Goal: Find contact information: Find contact information

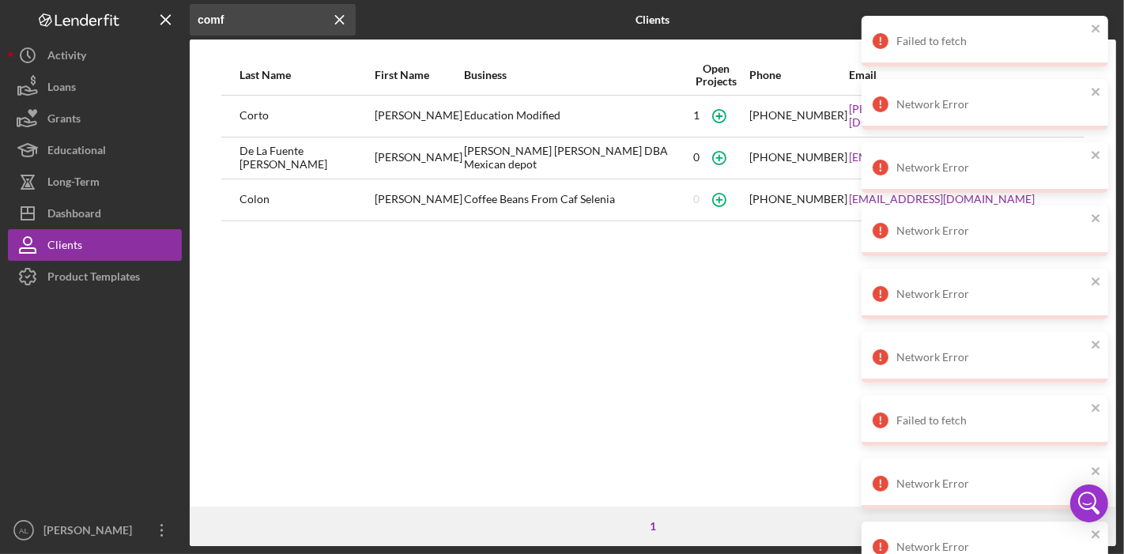
click at [603, 288] on div "Last Name First Name Business Open Projects Phone Email [PERSON_NAME] Education…" at bounding box center [653, 280] width 926 height 451
click at [339, 21] on icon "Icon/Menu Close" at bounding box center [340, 20] width 32 height 32
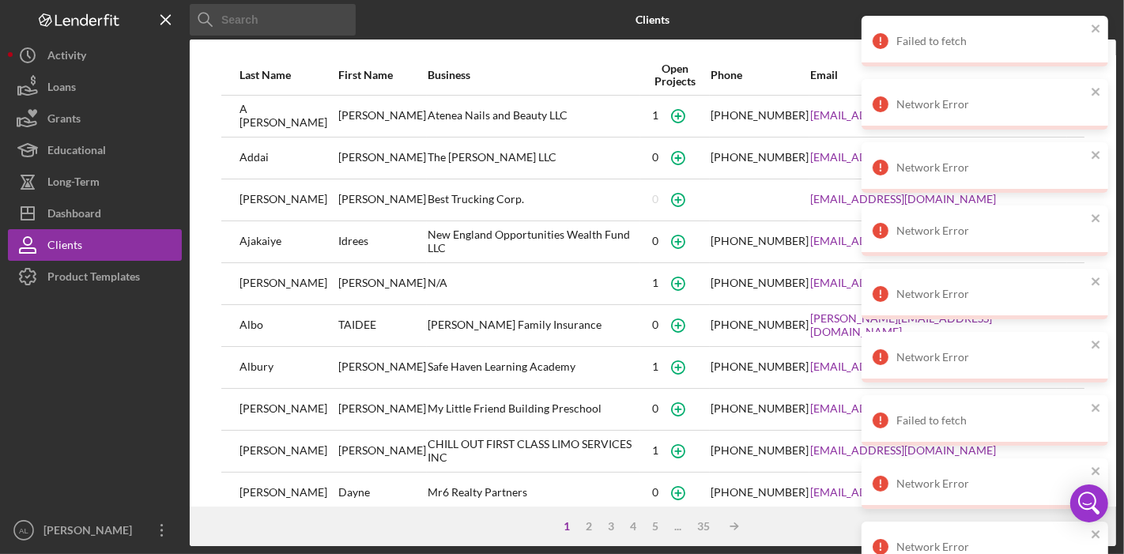
click at [300, 19] on input at bounding box center [273, 20] width 166 height 32
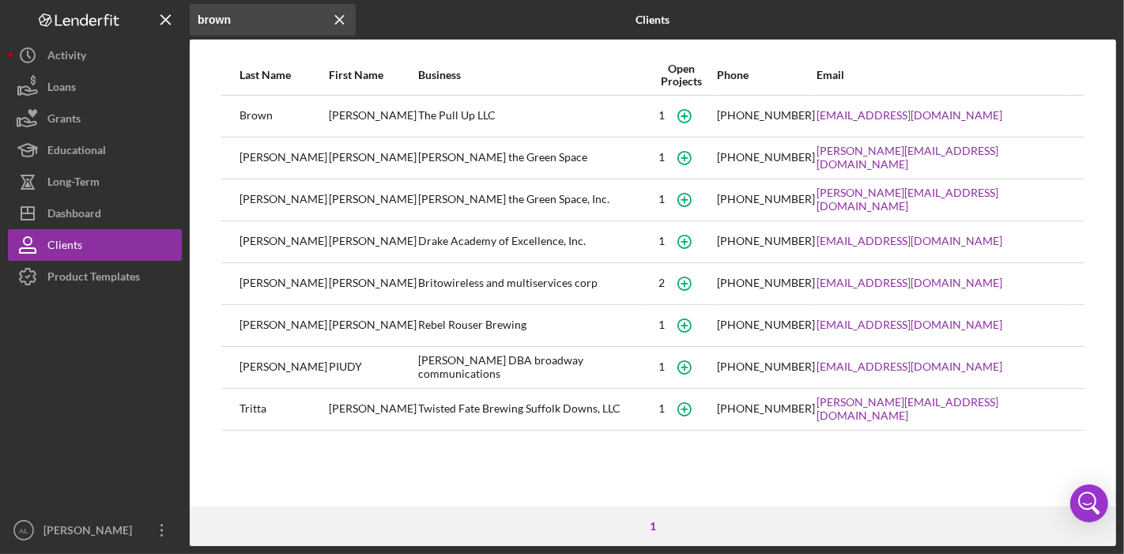
type input "brown"
click at [433, 164] on div "[PERSON_NAME] the Green Space" at bounding box center [532, 158] width 228 height 40
click at [454, 160] on div "[PERSON_NAME] the Green Space" at bounding box center [532, 158] width 228 height 40
click at [96, 213] on div "Dashboard" at bounding box center [74, 216] width 54 height 36
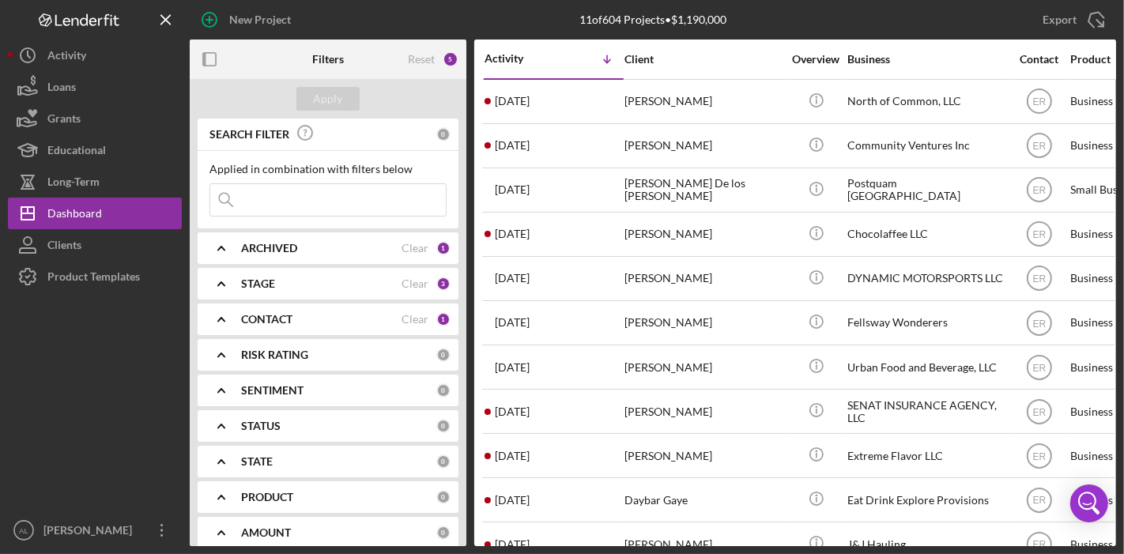
click at [314, 198] on input at bounding box center [328, 200] width 236 height 32
type input "brown"
click at [271, 310] on div "CONTACT Clear 1" at bounding box center [345, 320] width 209 height 32
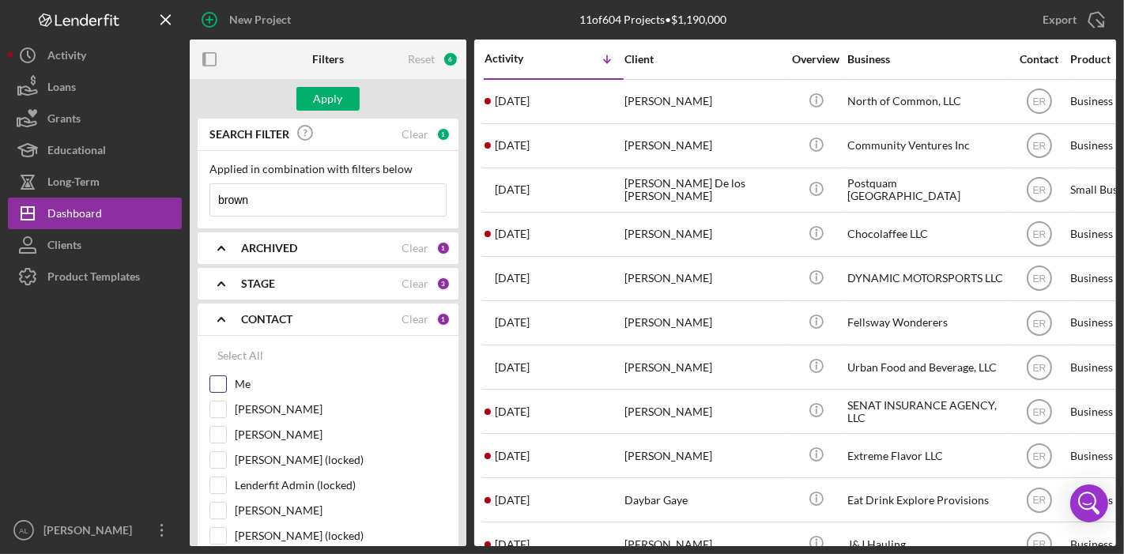
click at [226, 378] on div "Me" at bounding box center [327, 387] width 237 height 25
click at [221, 380] on input "Me" at bounding box center [218, 384] width 16 height 16
checkbox input "true"
click at [327, 98] on div "Apply" at bounding box center [328, 99] width 29 height 24
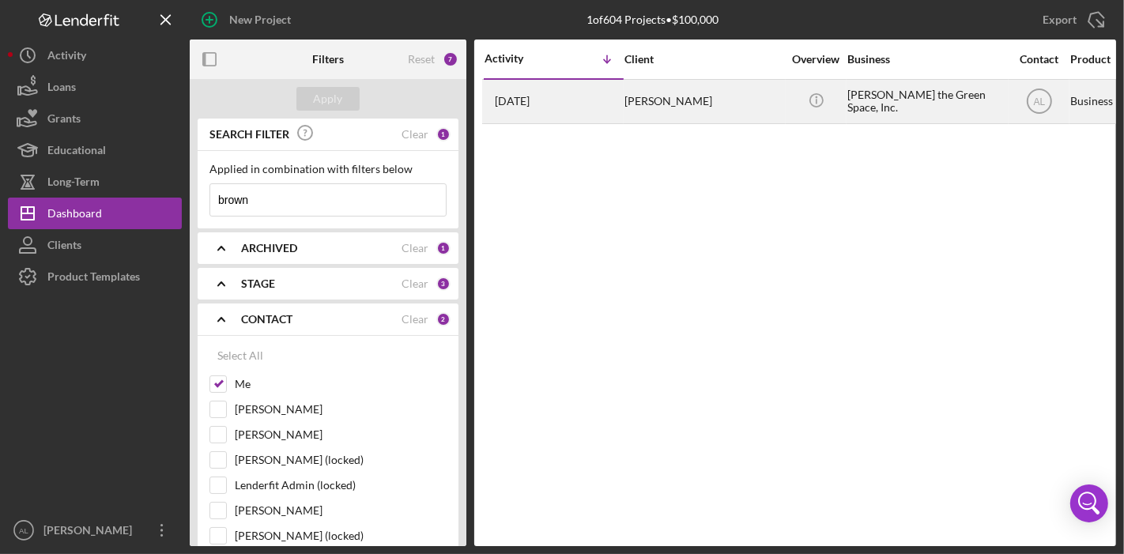
click at [875, 95] on div "[PERSON_NAME] the Green Space, Inc." at bounding box center [926, 102] width 158 height 42
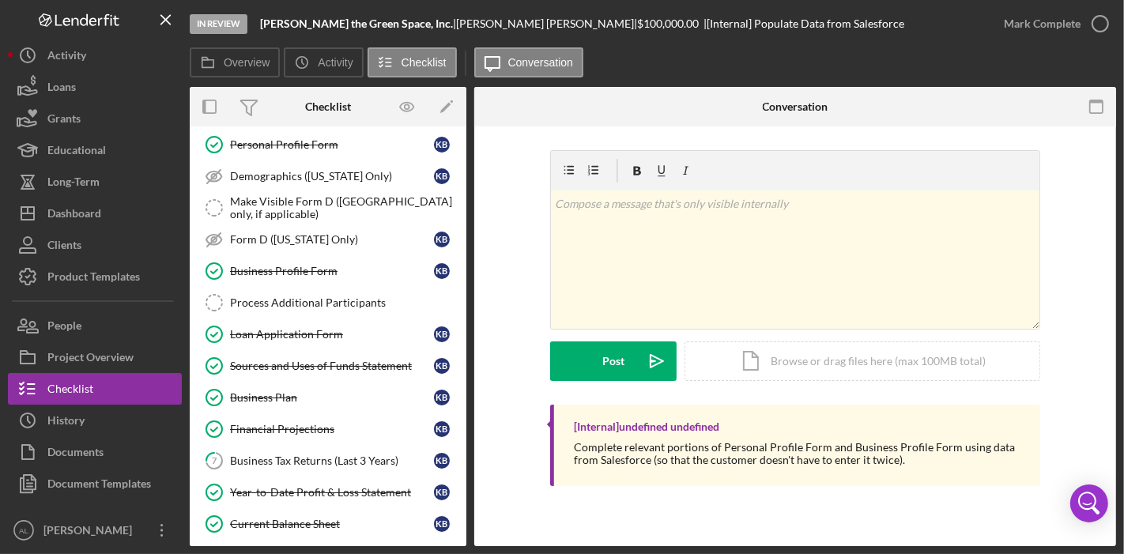
scroll to position [135, 0]
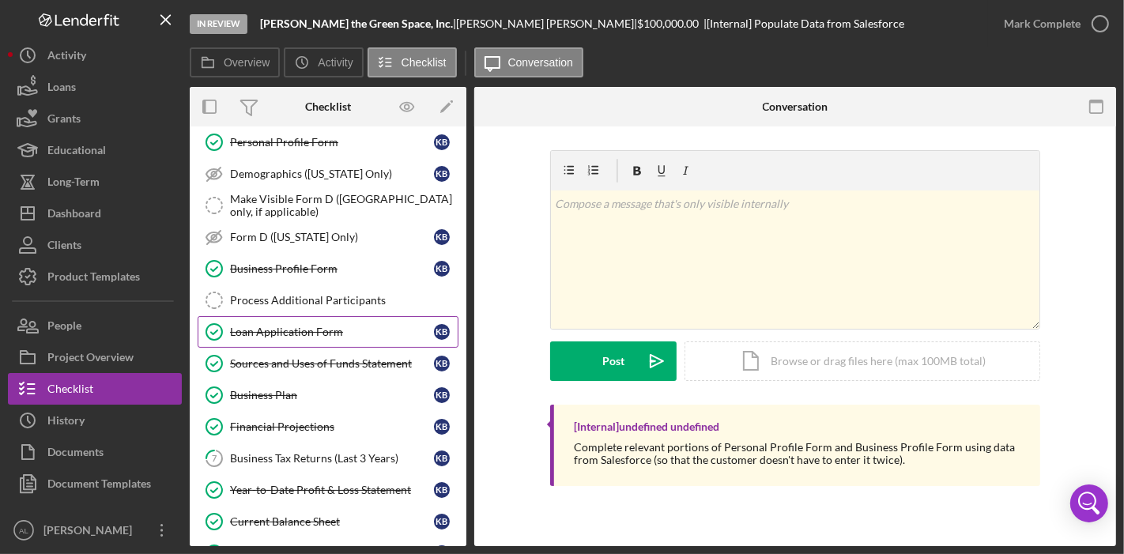
click at [336, 326] on div "Loan Application Form" at bounding box center [332, 332] width 204 height 13
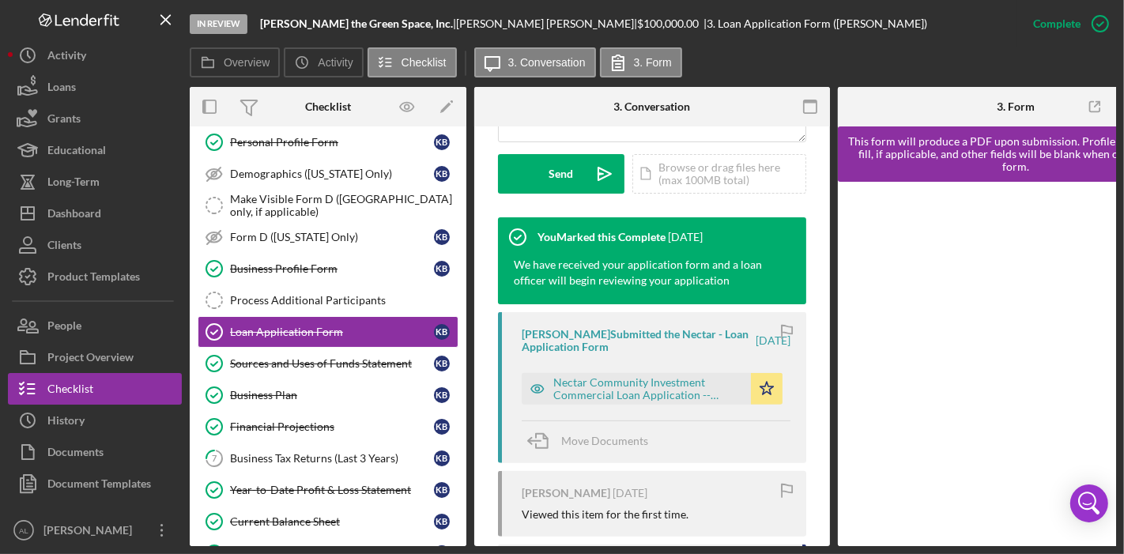
scroll to position [458, 0]
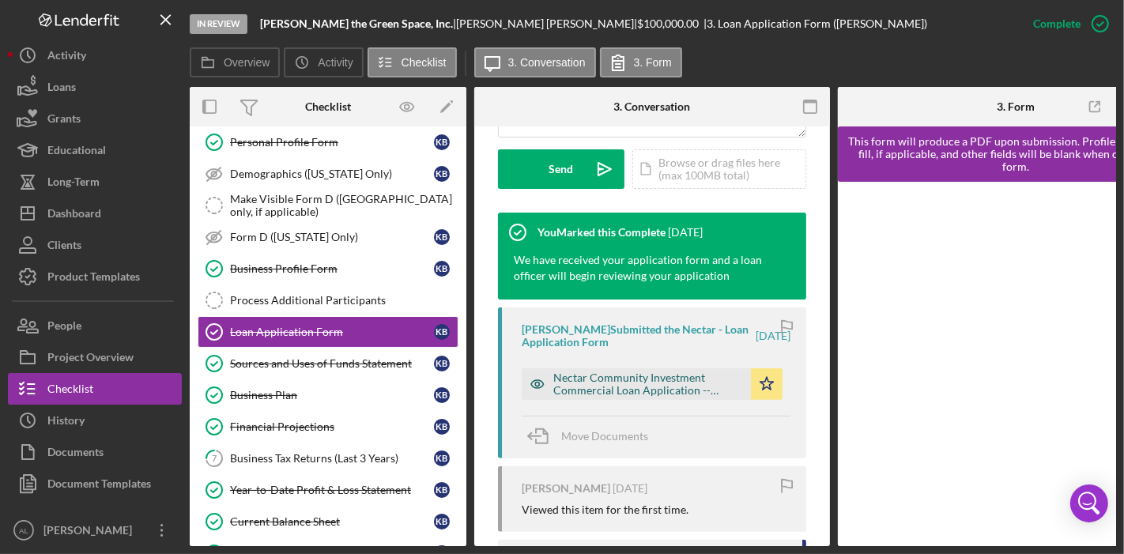
click at [535, 384] on icon "button" at bounding box center [537, 385] width 4 height 4
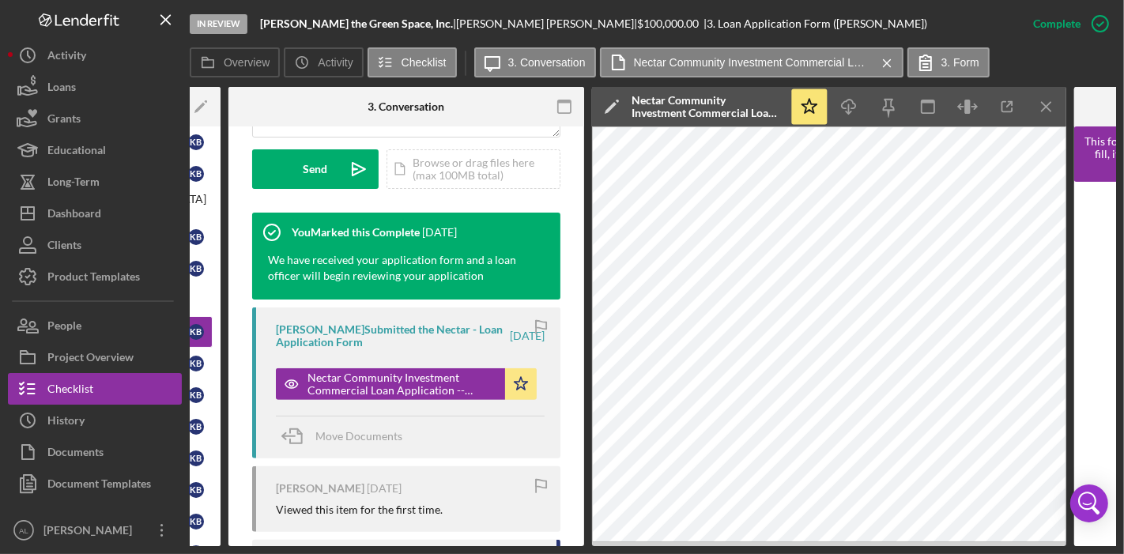
scroll to position [0, 251]
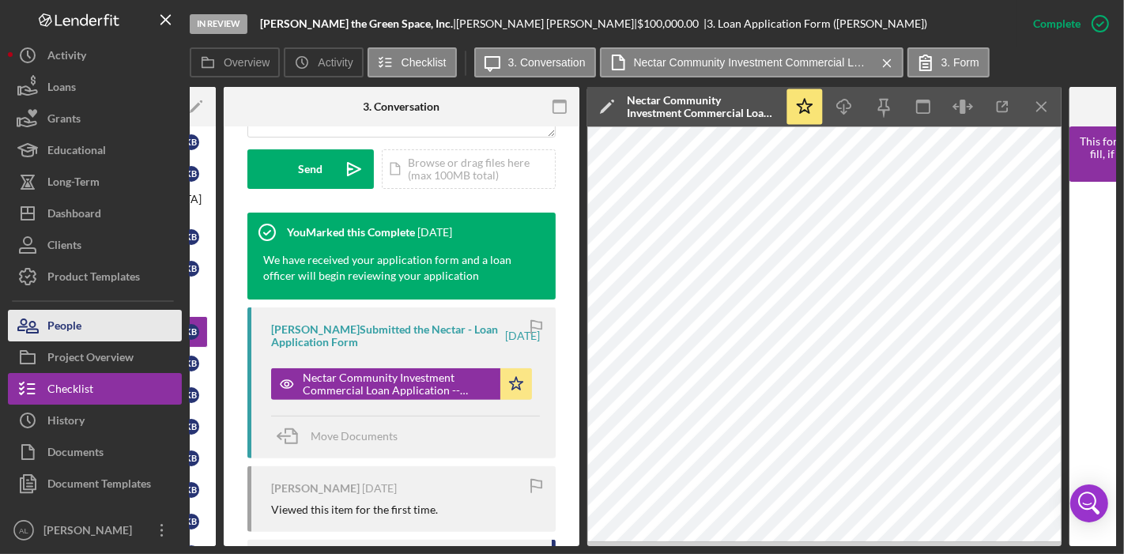
click at [95, 331] on button "People" at bounding box center [95, 326] width 174 height 32
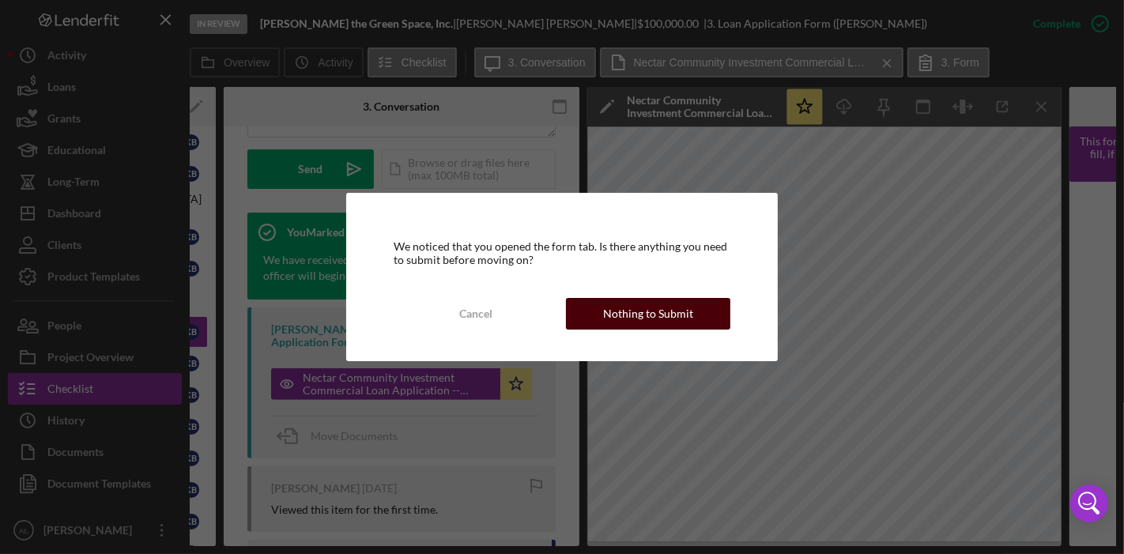
click at [599, 318] on button "Nothing to Submit" at bounding box center [648, 314] width 164 height 32
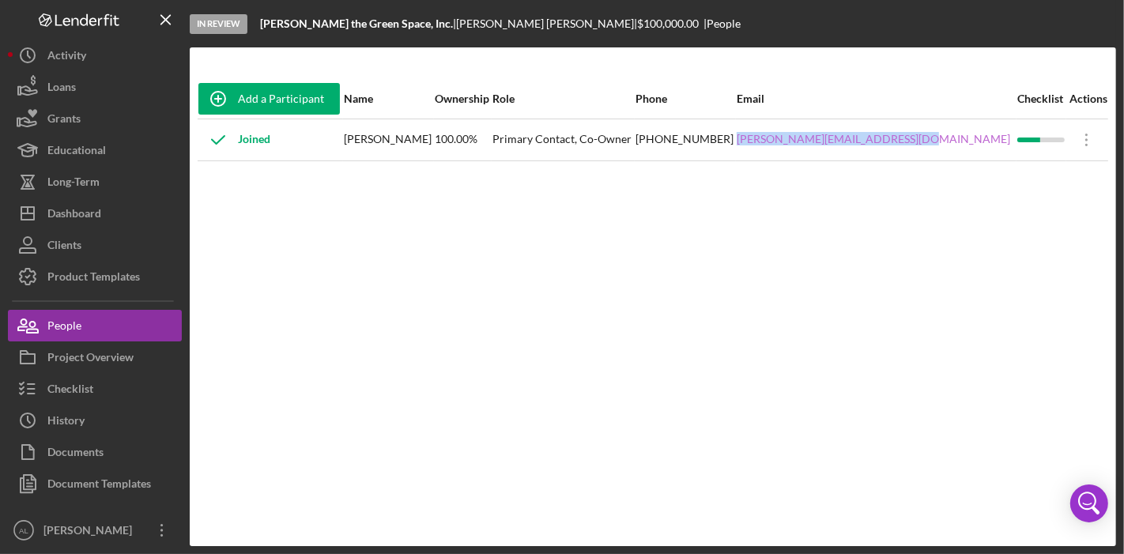
drag, startPoint x: 965, startPoint y: 134, endPoint x: 784, endPoint y: 138, distance: 181.0
click at [784, 138] on div "[PERSON_NAME][EMAIL_ADDRESS][DOMAIN_NAME]" at bounding box center [876, 140] width 278 height 40
copy link "[PERSON_NAME][EMAIL_ADDRESS][DOMAIN_NAME]"
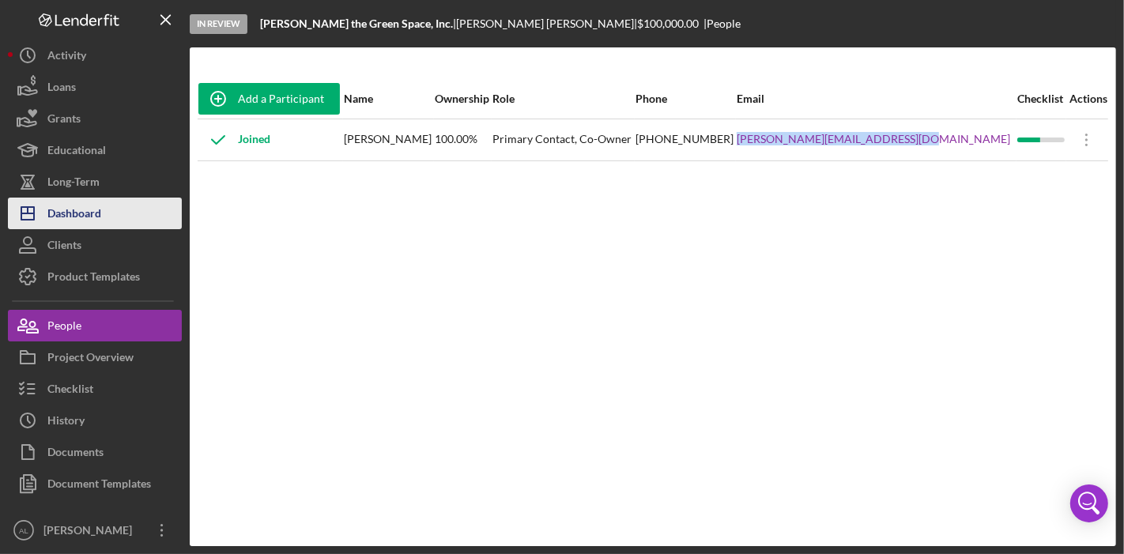
click at [108, 209] on button "Icon/Dashboard Dashboard" at bounding box center [95, 214] width 174 height 32
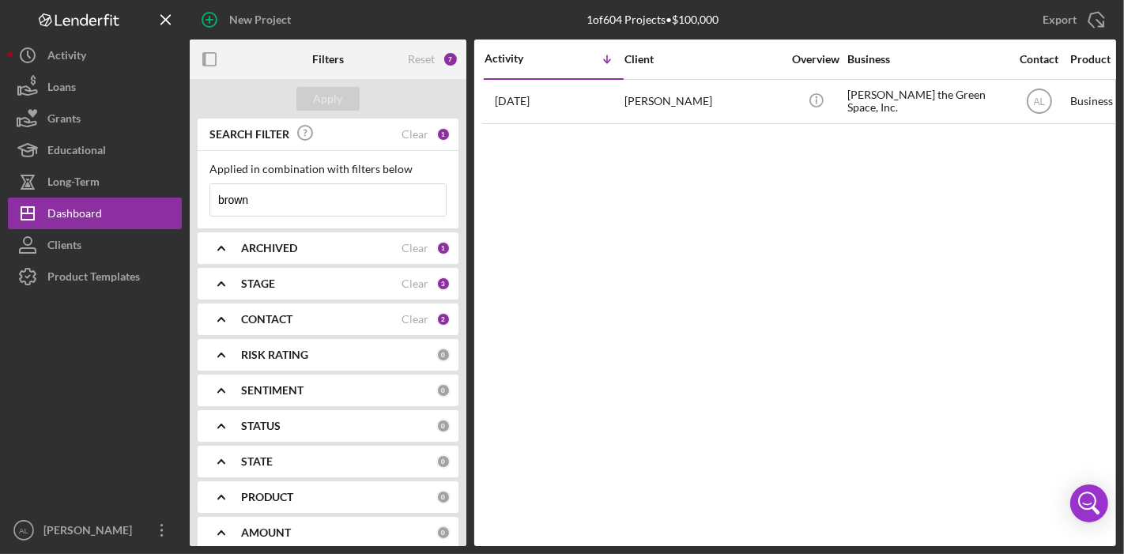
click at [349, 202] on input "brown" at bounding box center [328, 200] width 236 height 32
type input "b"
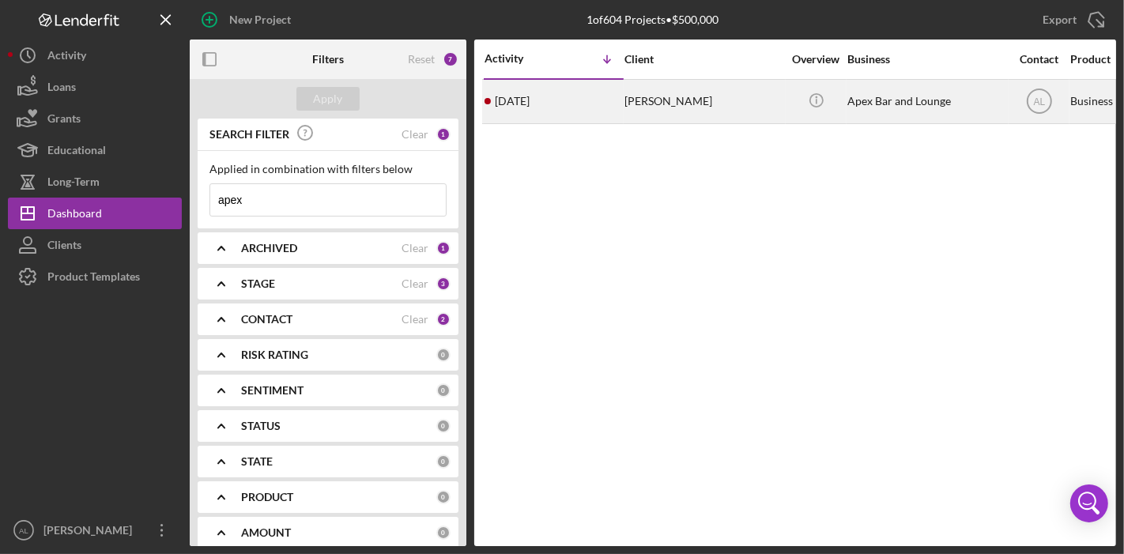
type input "apex"
click at [878, 100] on div "Apex Bar and Lounge" at bounding box center [926, 102] width 158 height 42
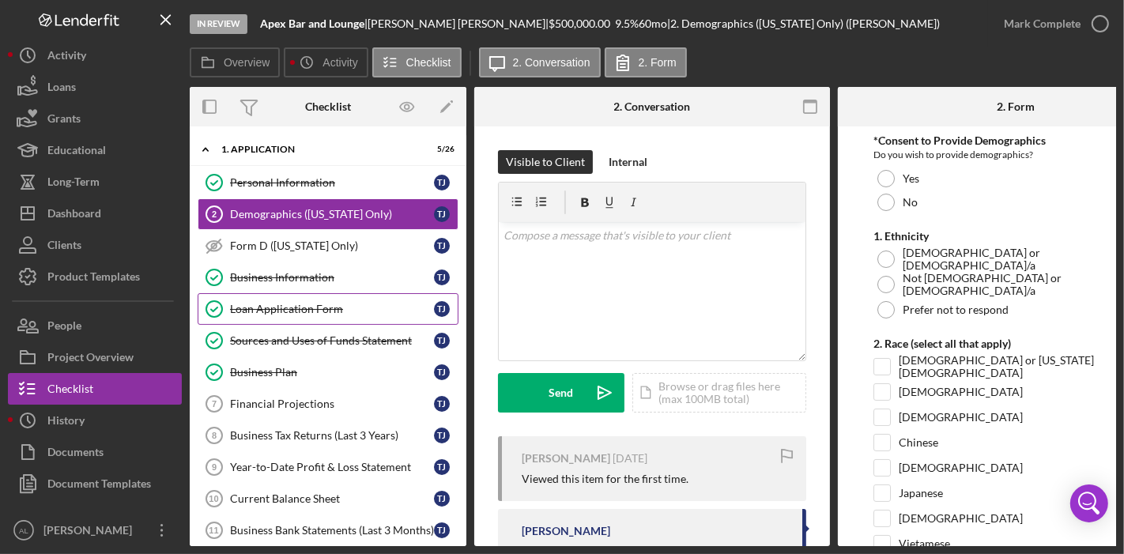
click at [306, 303] on div "Loan Application Form" at bounding box center [332, 309] width 204 height 13
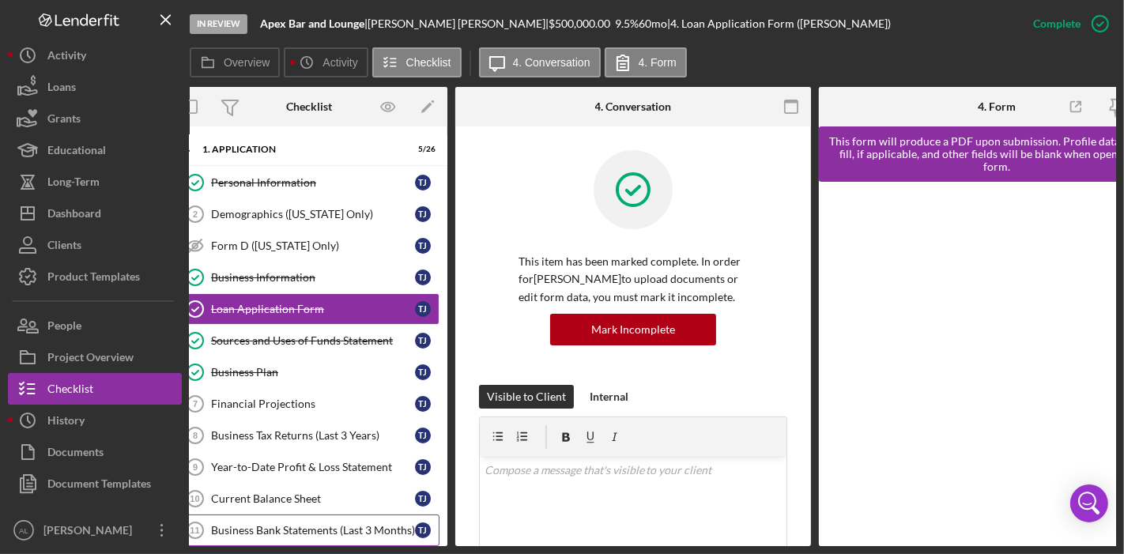
scroll to position [0, 11]
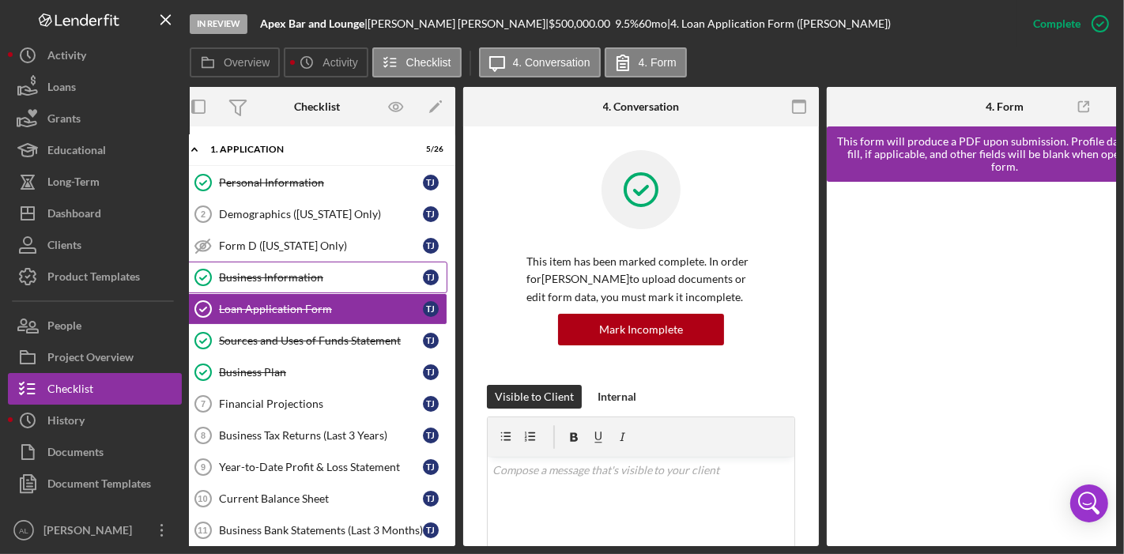
click at [318, 276] on div "Business Information" at bounding box center [321, 277] width 204 height 13
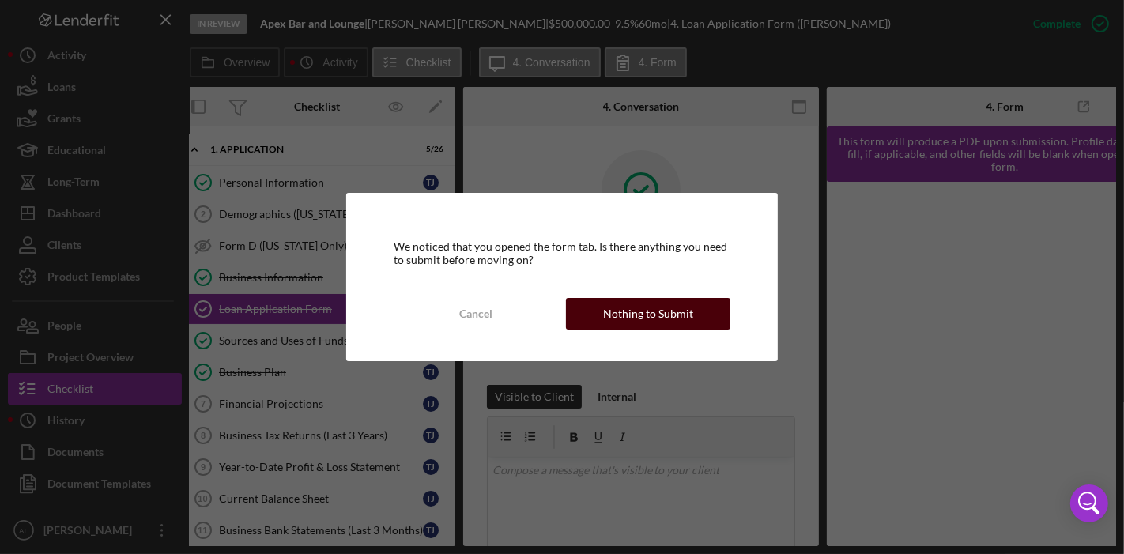
click at [658, 308] on div "Nothing to Submit" at bounding box center [648, 314] width 90 height 32
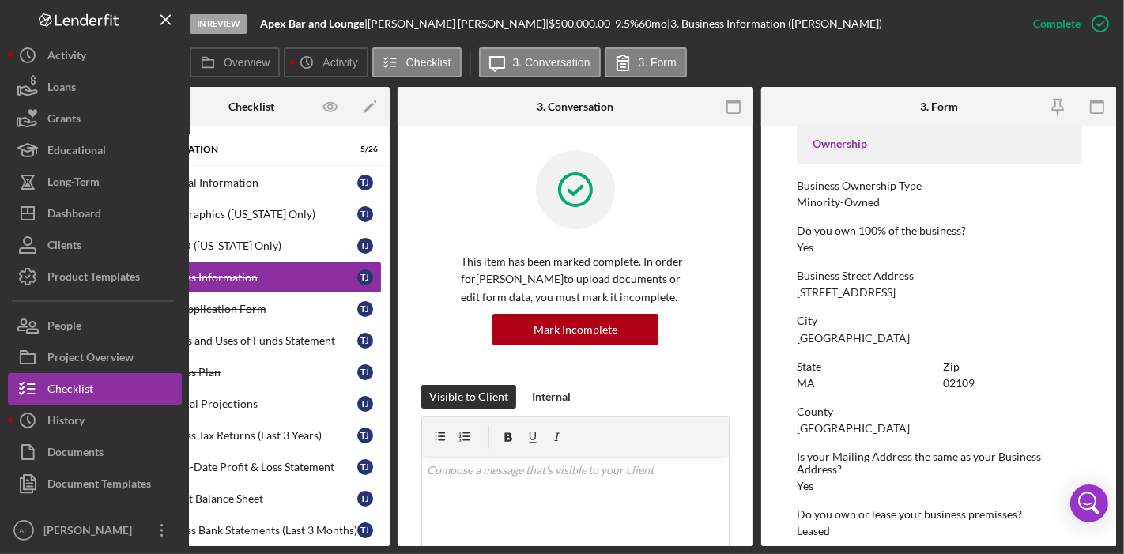
scroll to position [535, 0]
drag, startPoint x: 880, startPoint y: 290, endPoint x: 796, endPoint y: 289, distance: 83.8
click at [797, 289] on div "Business Street Address [STREET_ADDRESS]" at bounding box center [939, 282] width 285 height 29
copy div "[STREET_ADDRESS]"
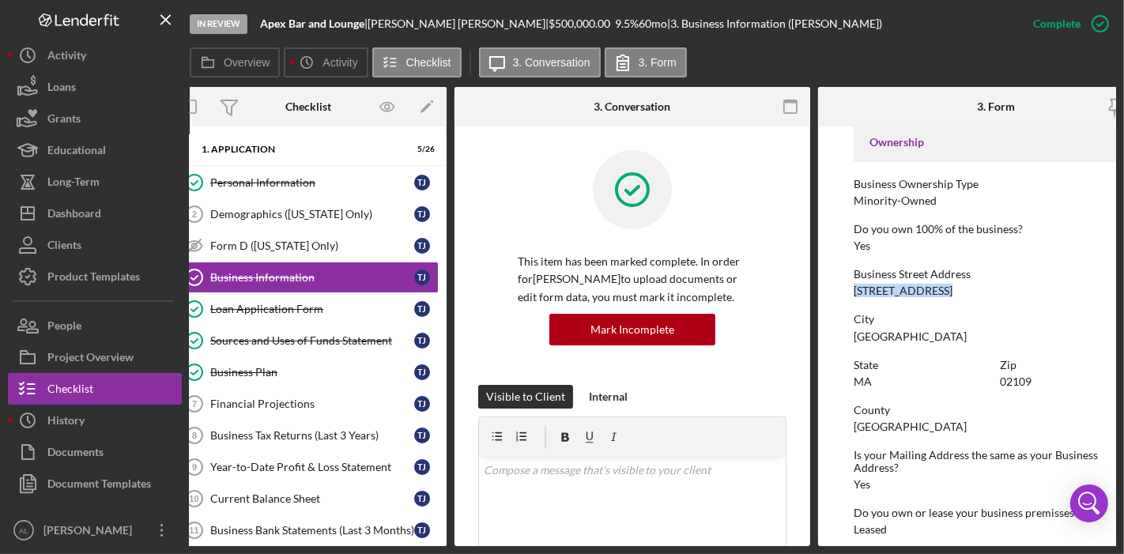
scroll to position [0, 0]
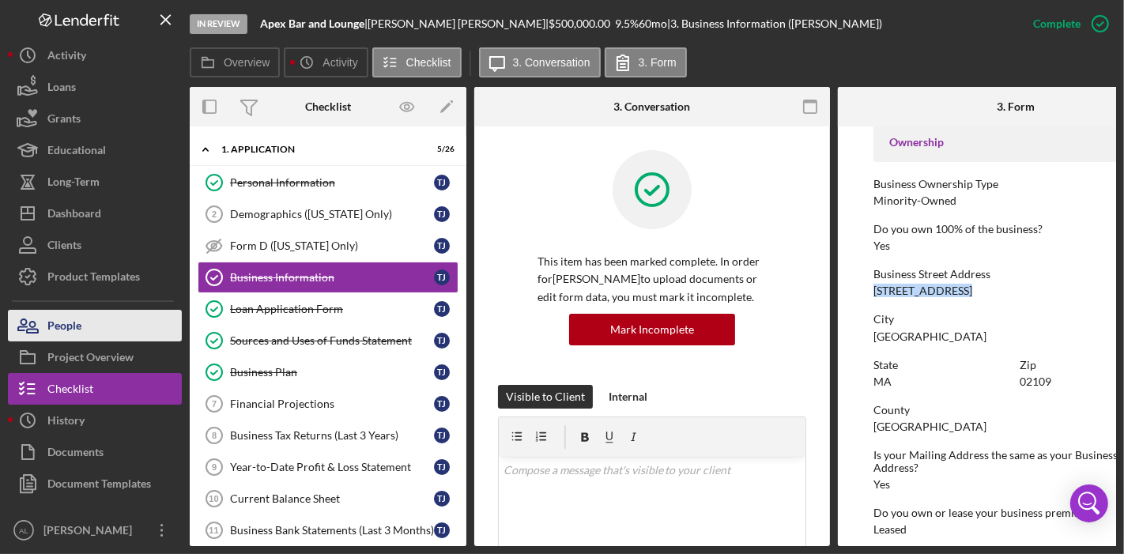
click at [128, 337] on button "People" at bounding box center [95, 326] width 174 height 32
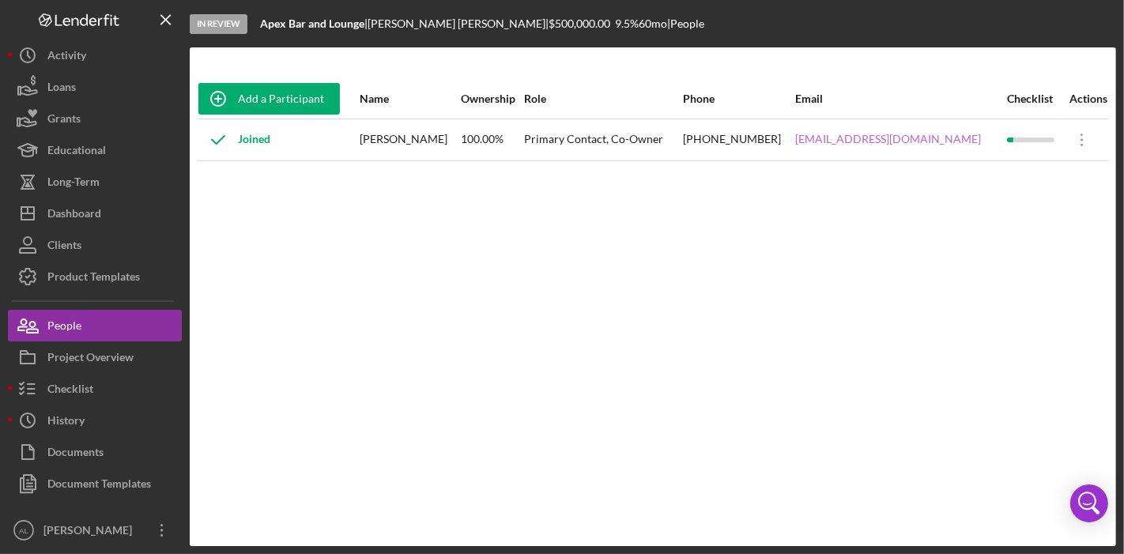
drag, startPoint x: 961, startPoint y: 147, endPoint x: 794, endPoint y: 143, distance: 166.8
click at [796, 143] on div "[EMAIL_ADDRESS][DOMAIN_NAME]" at bounding box center [901, 140] width 210 height 40
copy link "[EMAIL_ADDRESS][DOMAIN_NAME]"
click at [89, 218] on div "Dashboard" at bounding box center [74, 216] width 54 height 36
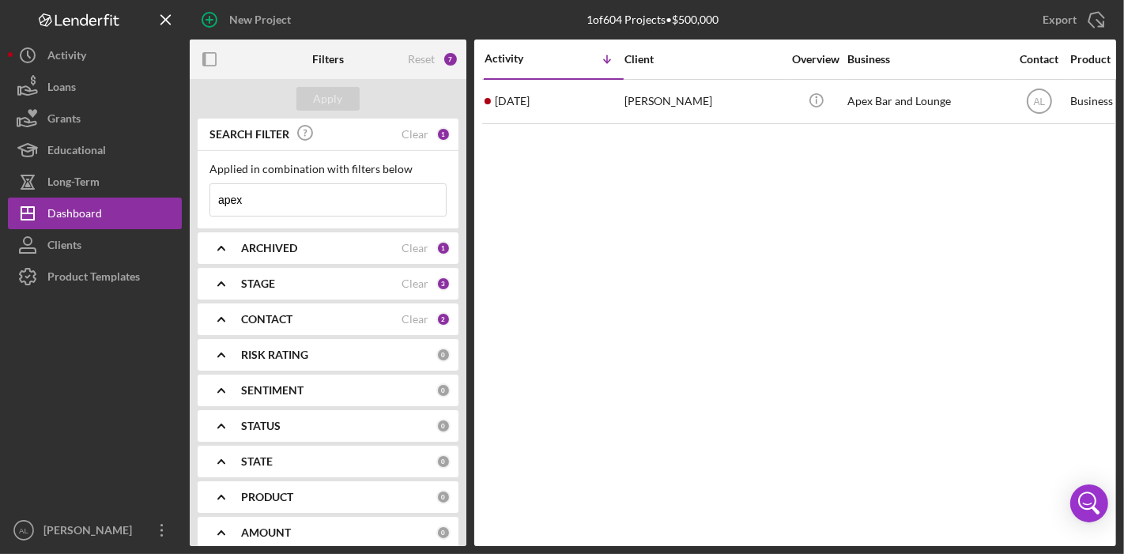
click at [357, 190] on input "apex" at bounding box center [328, 200] width 236 height 32
type input "a"
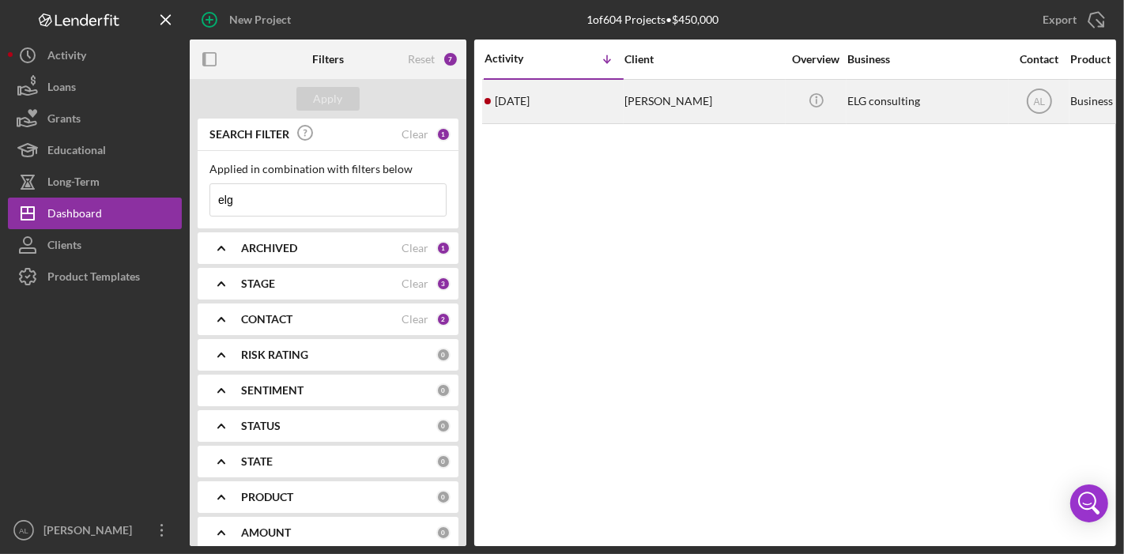
type input "elg"
click at [735, 118] on div "[PERSON_NAME]" at bounding box center [703, 102] width 158 height 42
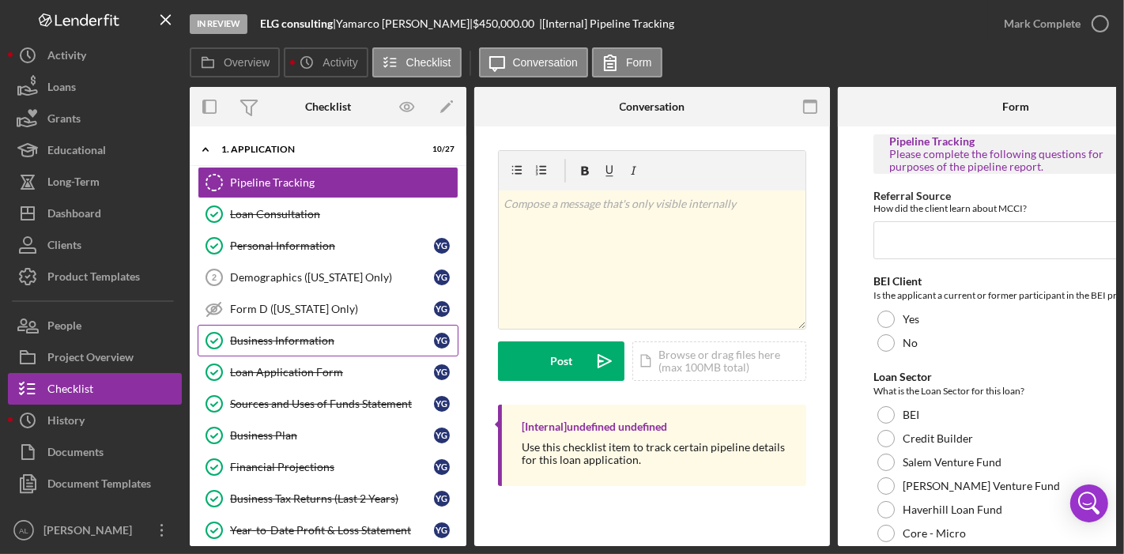
click at [336, 338] on div "Business Information" at bounding box center [332, 340] width 204 height 13
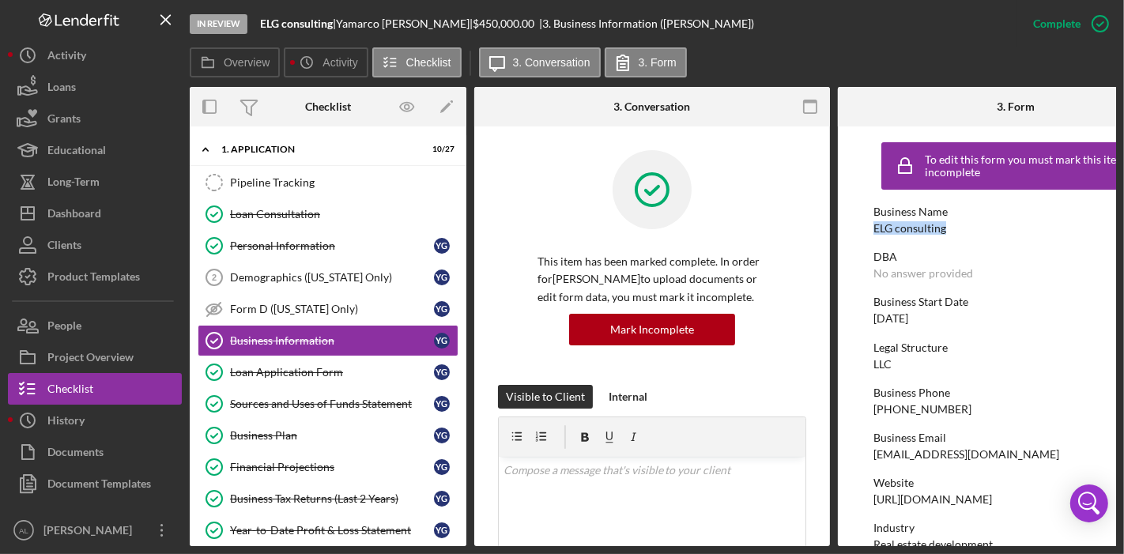
drag, startPoint x: 950, startPoint y: 230, endPoint x: 874, endPoint y: 227, distance: 75.9
click at [874, 227] on div "Business Name ELG consulting" at bounding box center [1015, 220] width 285 height 29
copy div "ELG consulting"
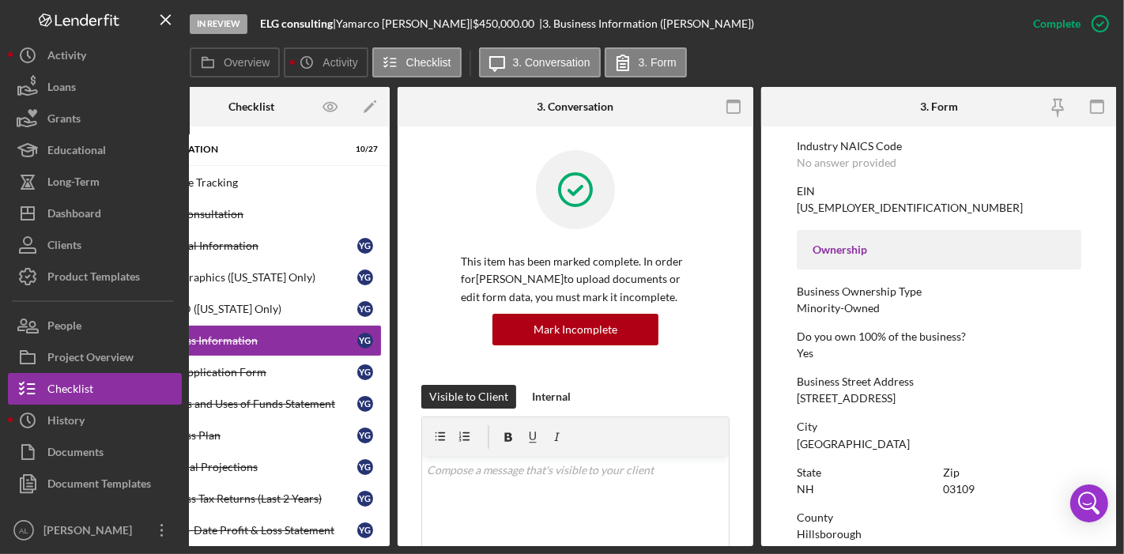
scroll to position [428, 0]
click at [121, 335] on button "People" at bounding box center [95, 326] width 174 height 32
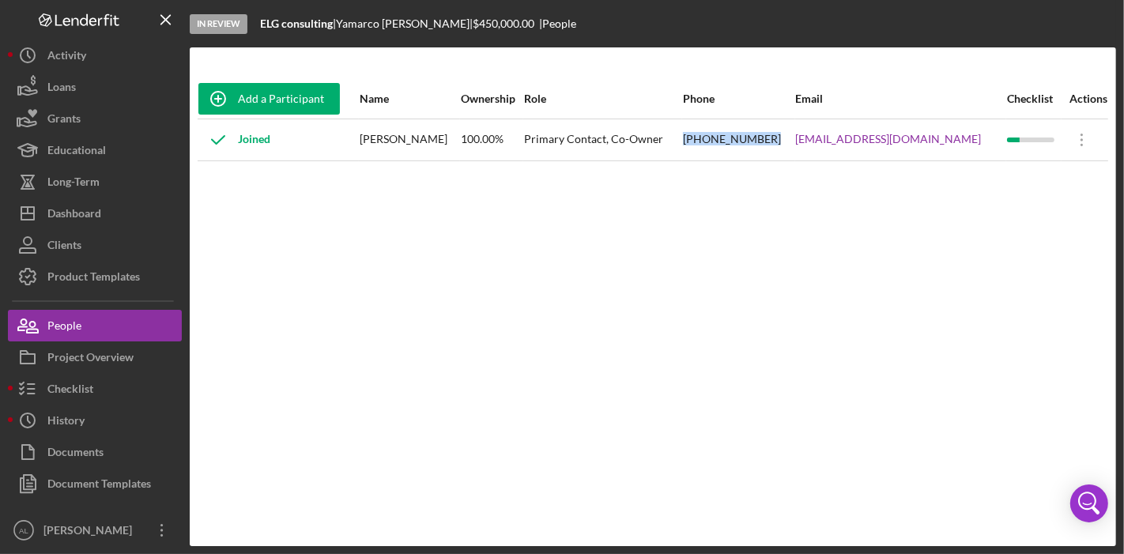
drag, startPoint x: 808, startPoint y: 142, endPoint x: 729, endPoint y: 140, distance: 79.1
click at [729, 140] on div "[PHONE_NUMBER]" at bounding box center [738, 140] width 111 height 40
copy div "[PHONE_NUMBER]"
drag, startPoint x: 964, startPoint y: 137, endPoint x: 832, endPoint y: 136, distance: 131.2
click at [832, 136] on div "[EMAIL_ADDRESS][DOMAIN_NAME]" at bounding box center [901, 140] width 210 height 40
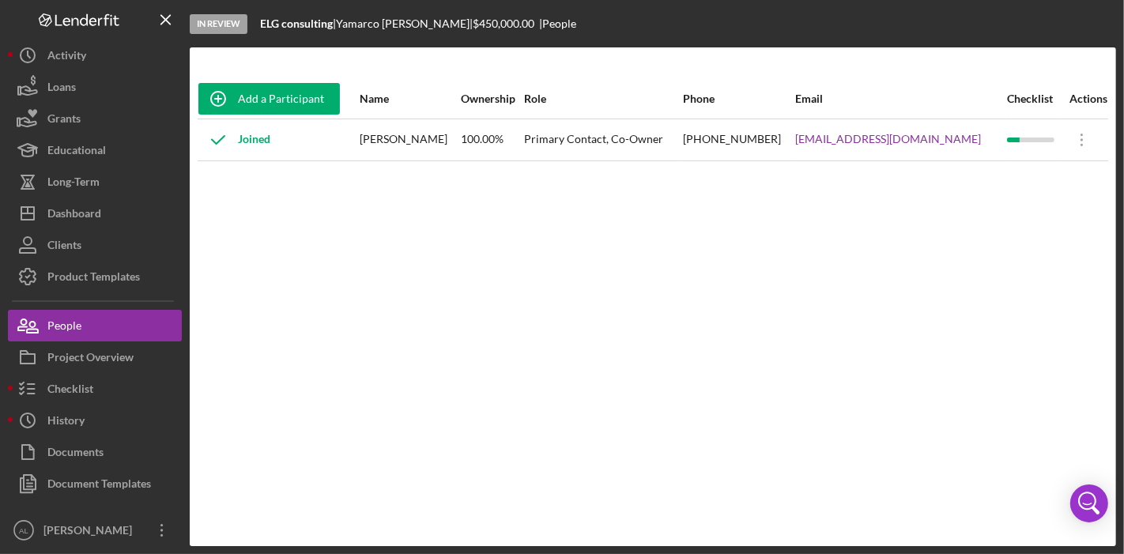
drag, startPoint x: 832, startPoint y: 136, endPoint x: 904, endPoint y: 258, distance: 142.1
click at [904, 258] on div "Add a Participant Name Ownership Role Phone Email Checklist Actions Joined [PER…" at bounding box center [653, 297] width 926 height 436
drag, startPoint x: 967, startPoint y: 143, endPoint x: 830, endPoint y: 142, distance: 137.5
click at [830, 142] on div "[EMAIL_ADDRESS][DOMAIN_NAME]" at bounding box center [901, 140] width 210 height 40
copy link "[EMAIL_ADDRESS][DOMAIN_NAME]"
